Goal: Task Accomplishment & Management: Use online tool/utility

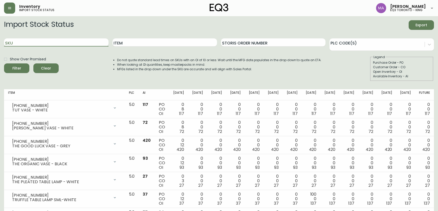
click at [56, 44] on input "SKU" at bounding box center [56, 42] width 104 height 8
type input "[PHONE_NUMBER]"
click at [4, 63] on button "Filter" at bounding box center [16, 68] width 25 height 10
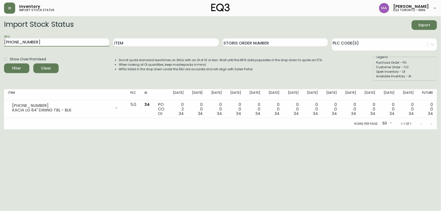
drag, startPoint x: 31, startPoint y: 41, endPoint x: 4, endPoint y: 42, distance: 27.1
click at [4, 42] on input "[PHONE_NUMBER]" at bounding box center [56, 42] width 105 height 8
paste input "[PHONE_NUMBER]"
type input "[PHONE_NUMBER]"
click at [4, 63] on button "Filter" at bounding box center [16, 68] width 25 height 10
